Goal: Information Seeking & Learning: Check status

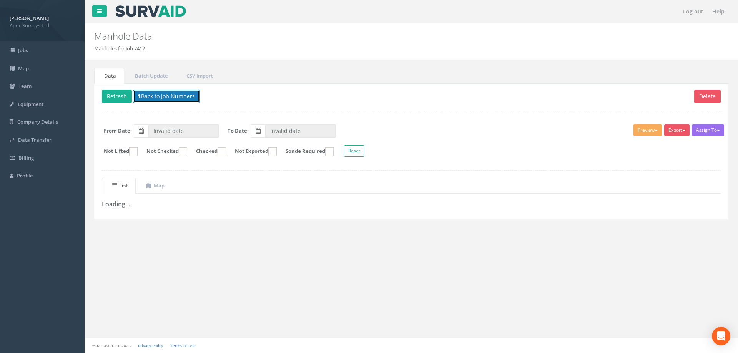
click at [162, 96] on button "Back to Job Numbers" at bounding box center [166, 96] width 67 height 13
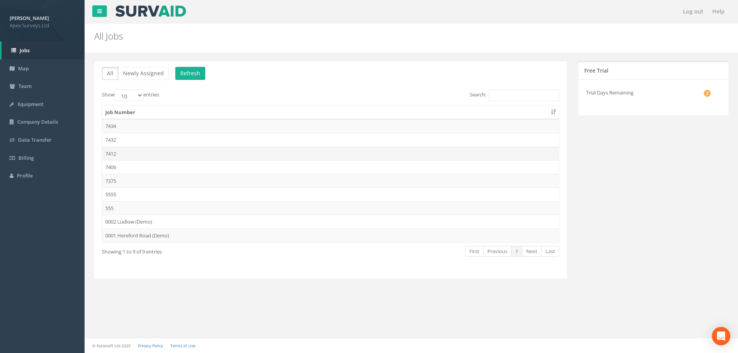
click at [104, 153] on td "7412" at bounding box center [330, 154] width 457 height 14
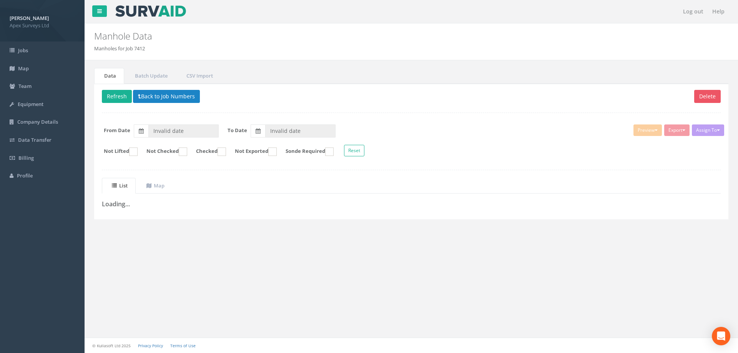
type input "[DATE]"
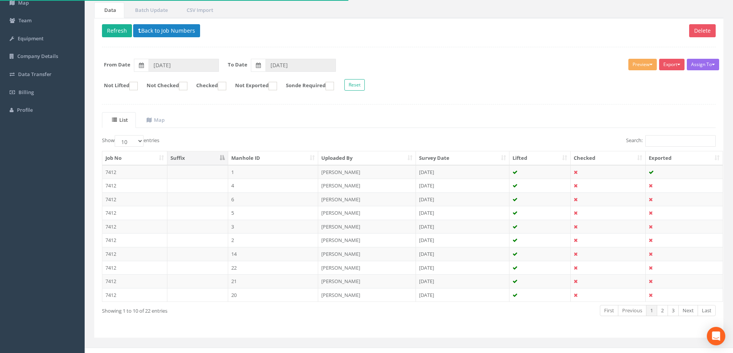
scroll to position [75, 0]
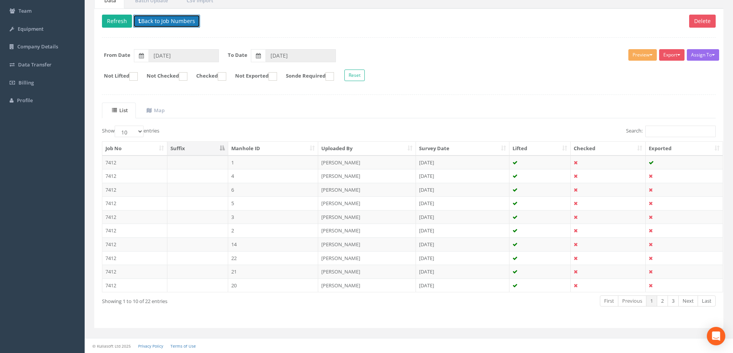
click at [145, 15] on button "Back to Job Numbers" at bounding box center [166, 21] width 67 height 13
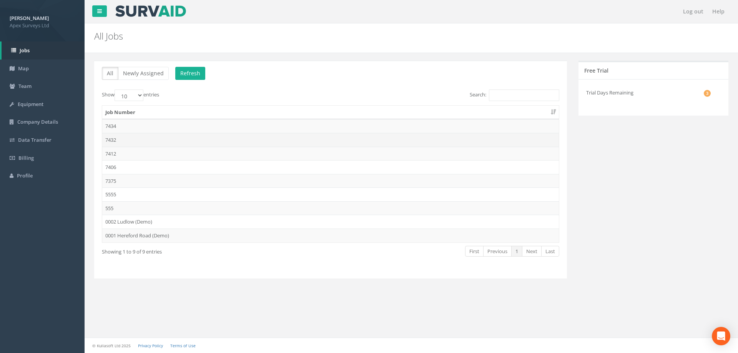
click at [115, 138] on td "7432" at bounding box center [330, 140] width 457 height 14
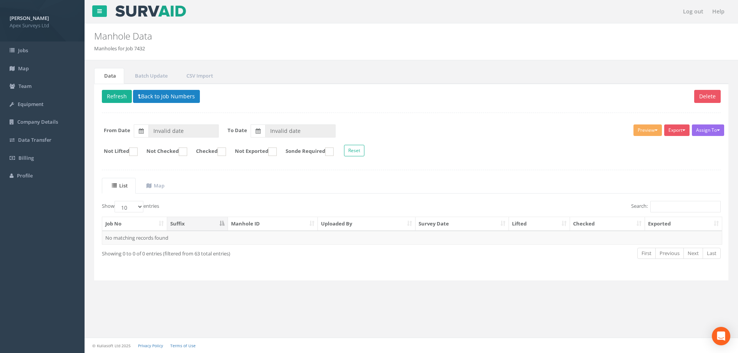
type input "[DATE]"
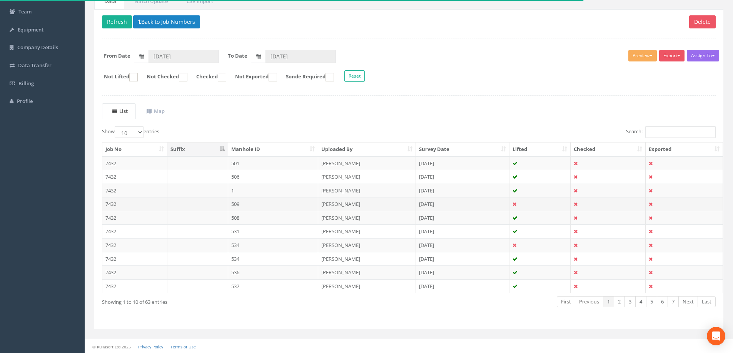
scroll to position [75, 0]
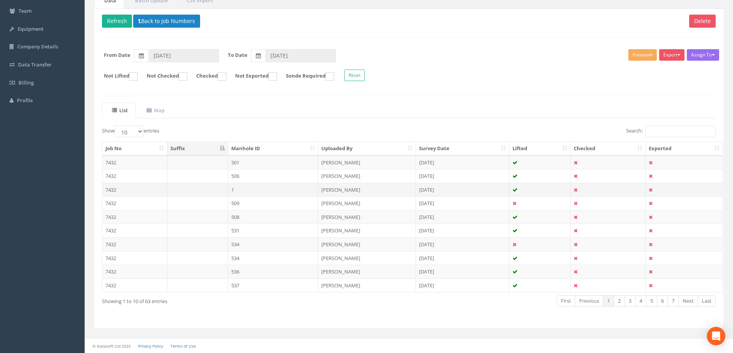
click at [113, 190] on td "7432" at bounding box center [134, 190] width 65 height 14
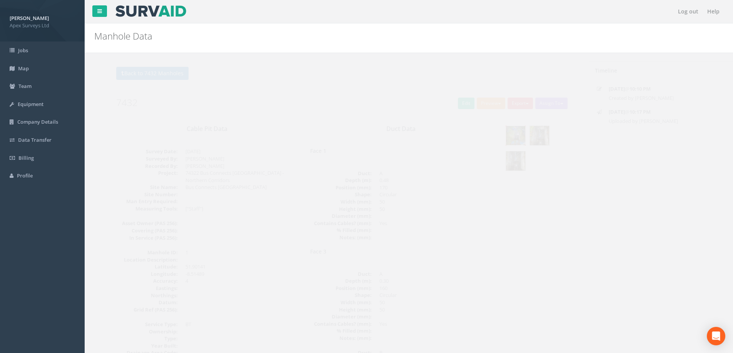
click at [498, 132] on img at bounding box center [500, 135] width 19 height 19
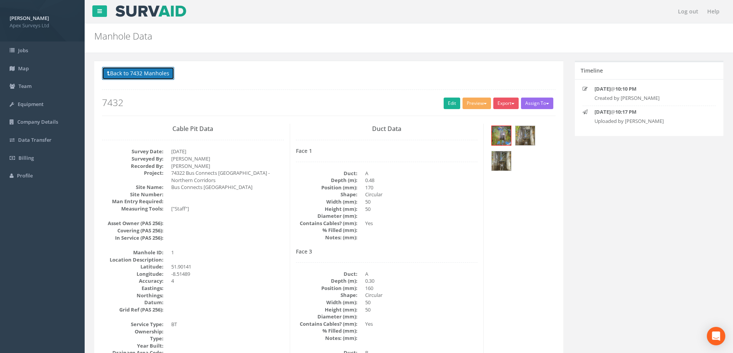
click at [143, 74] on button "Back to 7432 Manholes" at bounding box center [138, 73] width 72 height 13
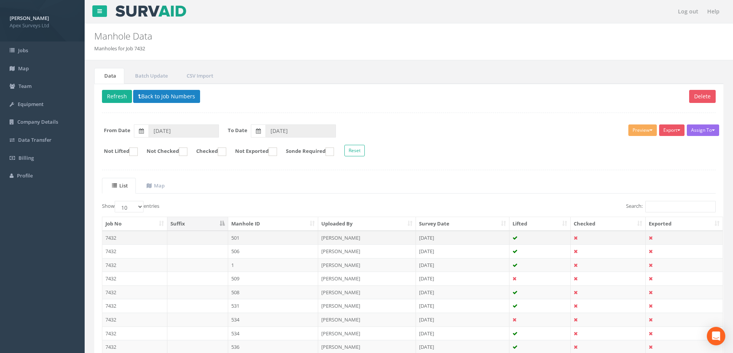
click at [113, 239] on td "7432" at bounding box center [134, 238] width 65 height 14
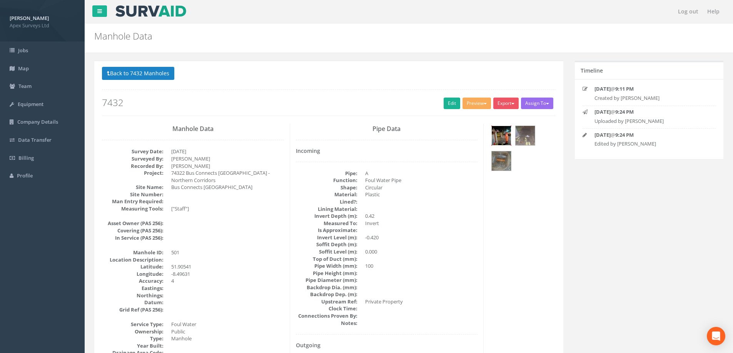
click at [503, 137] on img at bounding box center [500, 135] width 19 height 19
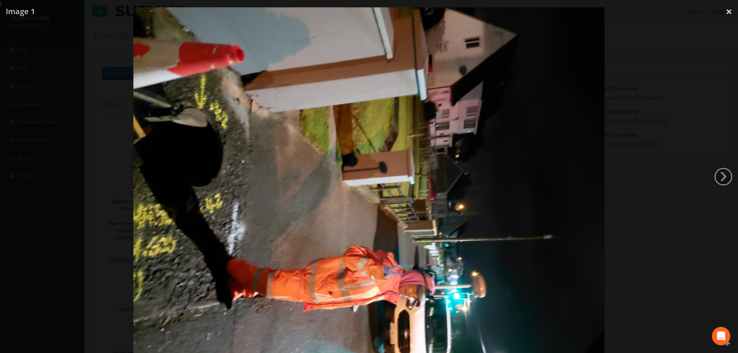
click at [635, 127] on div at bounding box center [369, 183] width 738 height 353
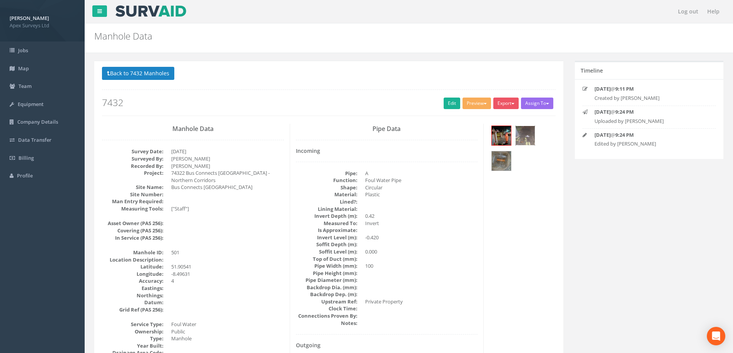
click at [522, 138] on img at bounding box center [524, 135] width 19 height 19
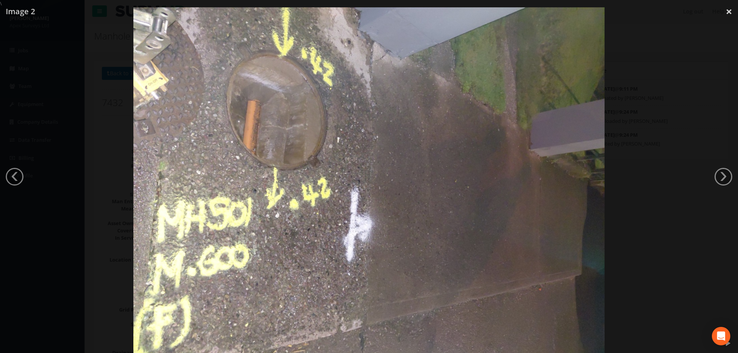
click at [684, 152] on div at bounding box center [369, 183] width 738 height 353
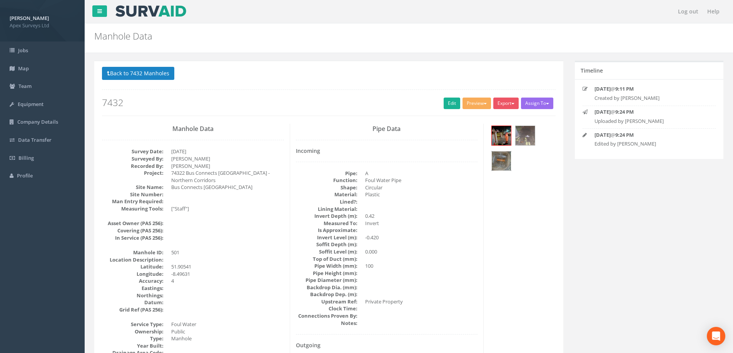
click at [494, 159] on img at bounding box center [500, 161] width 19 height 19
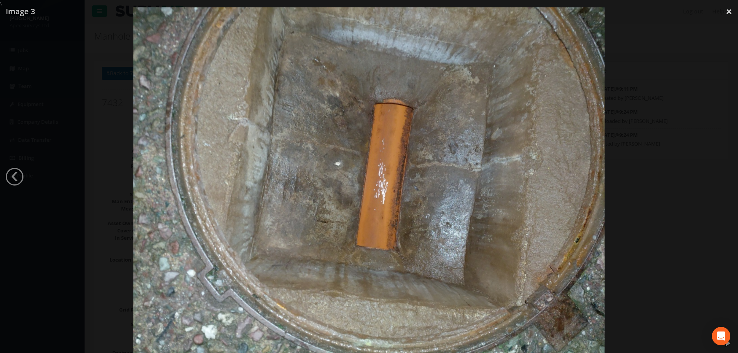
click at [688, 167] on div at bounding box center [369, 183] width 738 height 353
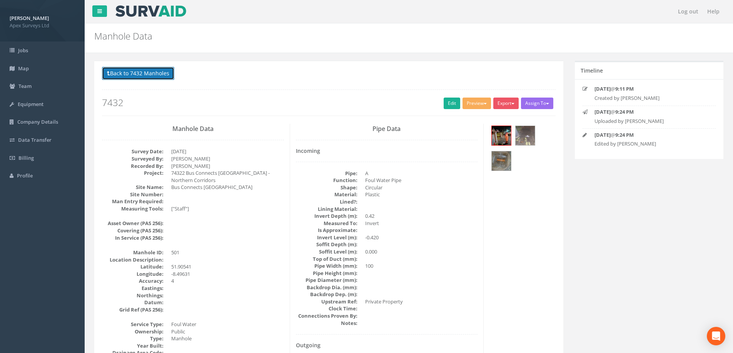
click at [135, 73] on button "Back to 7432 Manholes" at bounding box center [138, 73] width 72 height 13
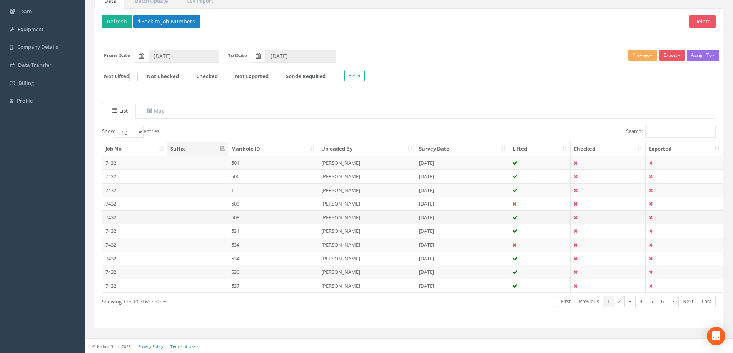
scroll to position [75, 0]
click at [146, 16] on button "Back to Job Numbers" at bounding box center [166, 21] width 67 height 13
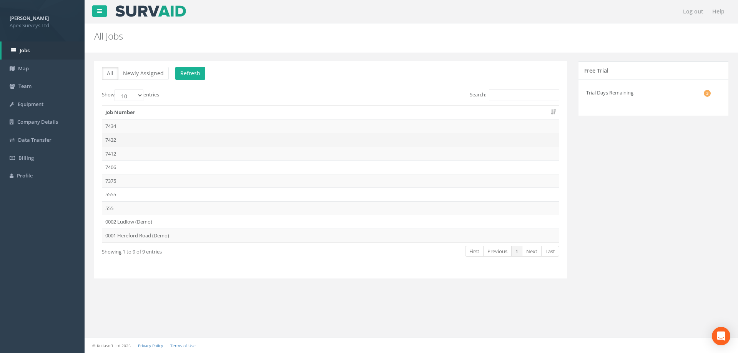
click at [108, 139] on td "7432" at bounding box center [330, 140] width 457 height 14
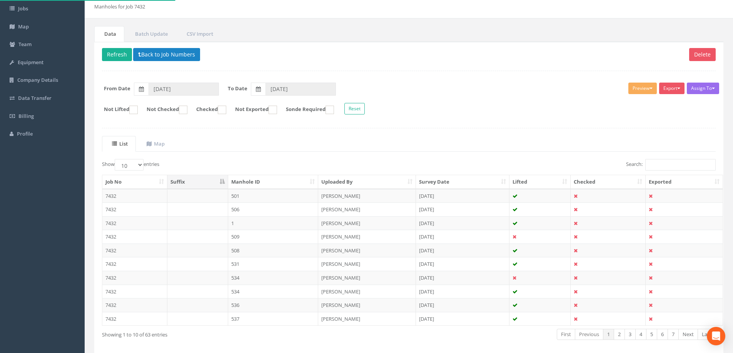
scroll to position [75, 0]
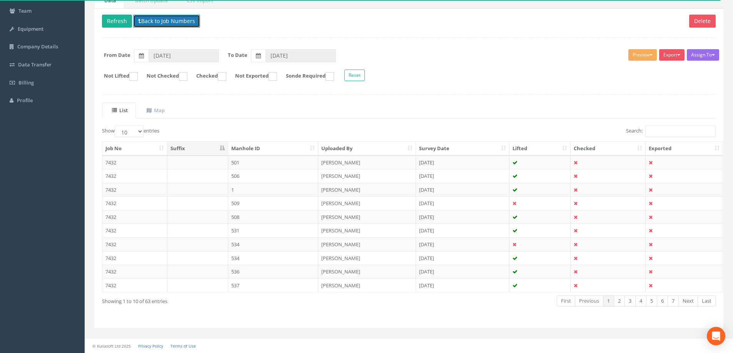
click at [142, 20] on button "Back to Job Numbers" at bounding box center [166, 21] width 67 height 13
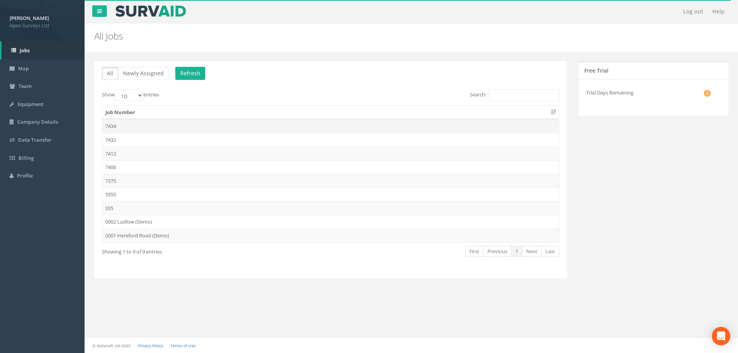
click at [110, 125] on td "7434" at bounding box center [330, 126] width 457 height 14
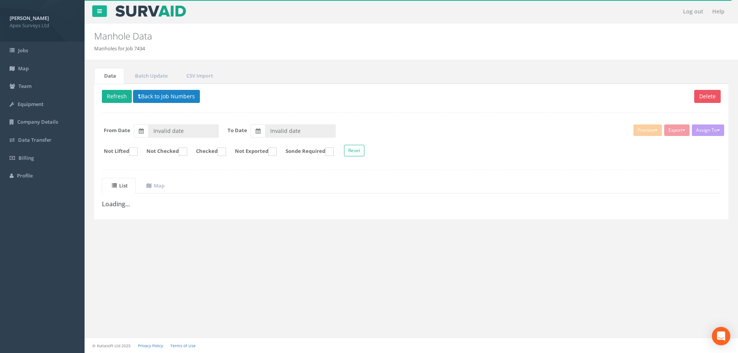
type input "[DATE]"
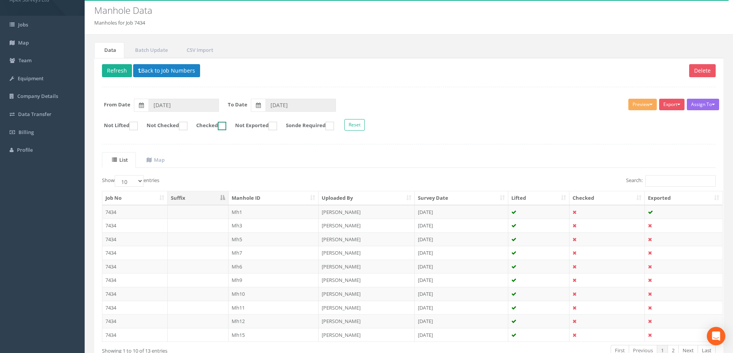
scroll to position [75, 0]
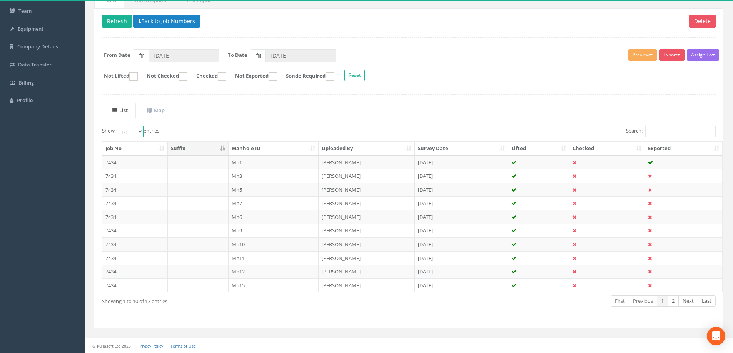
click at [140, 131] on select "10 25 50 100" at bounding box center [129, 132] width 29 height 12
select select "100"
click at [116, 126] on select "10 25 50 100" at bounding box center [129, 132] width 29 height 12
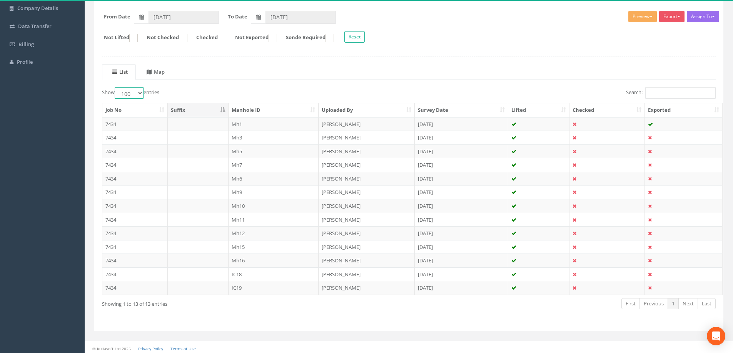
scroll to position [0, 0]
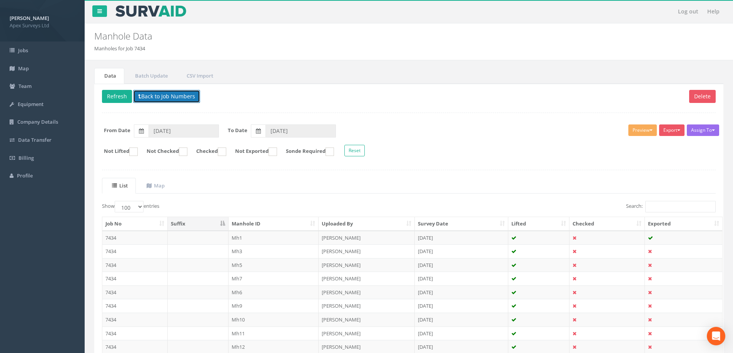
click at [168, 98] on button "Back to Job Numbers" at bounding box center [166, 96] width 67 height 13
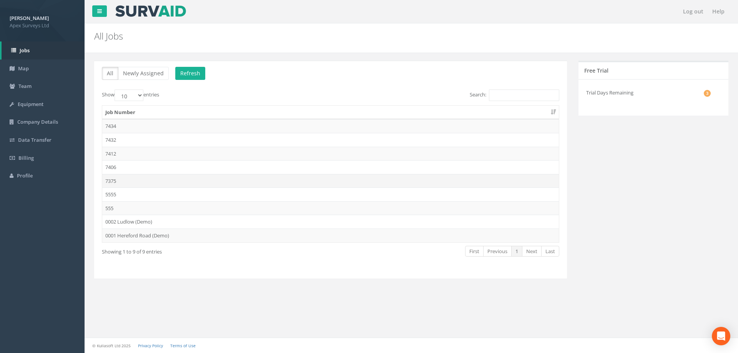
click at [110, 180] on td "7375" at bounding box center [330, 181] width 457 height 14
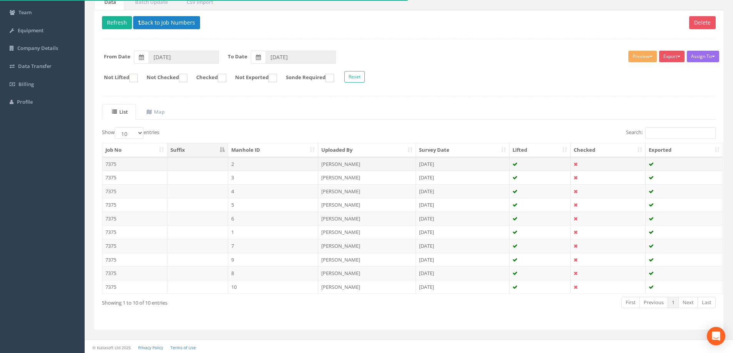
scroll to position [75, 0]
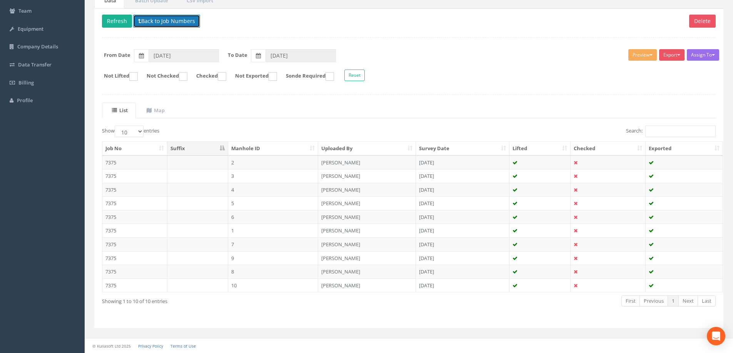
click at [165, 20] on button "Back to Job Numbers" at bounding box center [166, 21] width 67 height 13
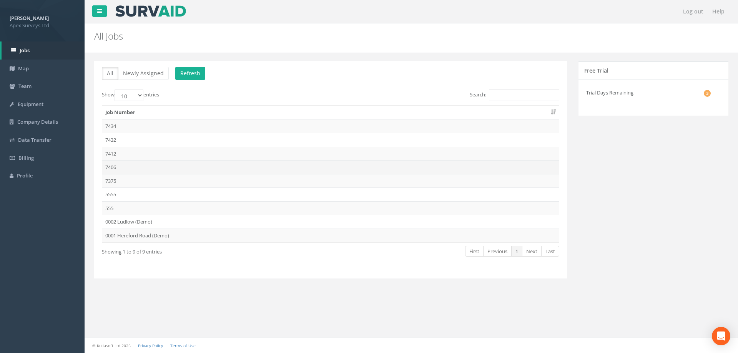
click at [108, 167] on td "7406" at bounding box center [330, 167] width 457 height 14
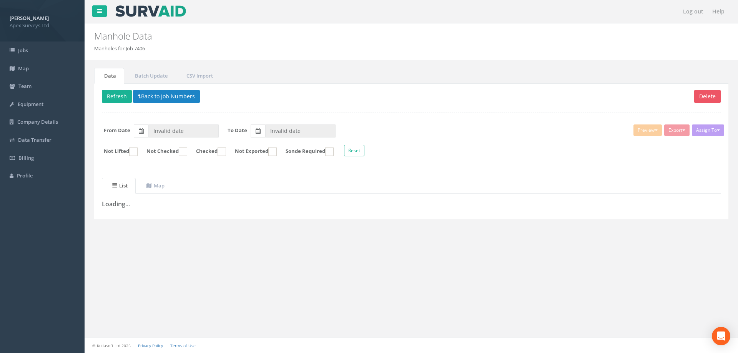
type input "[DATE]"
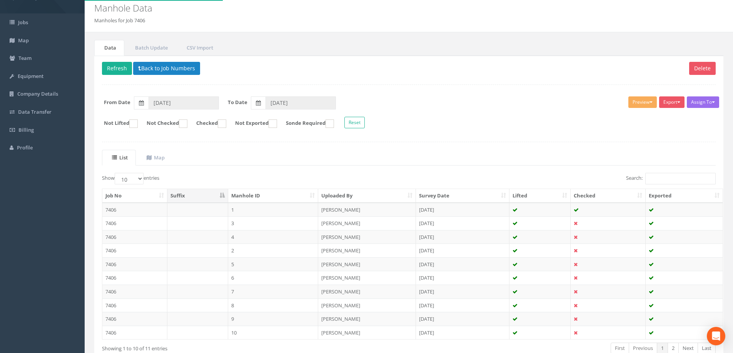
scroll to position [75, 0]
